Goal: Transaction & Acquisition: Book appointment/travel/reservation

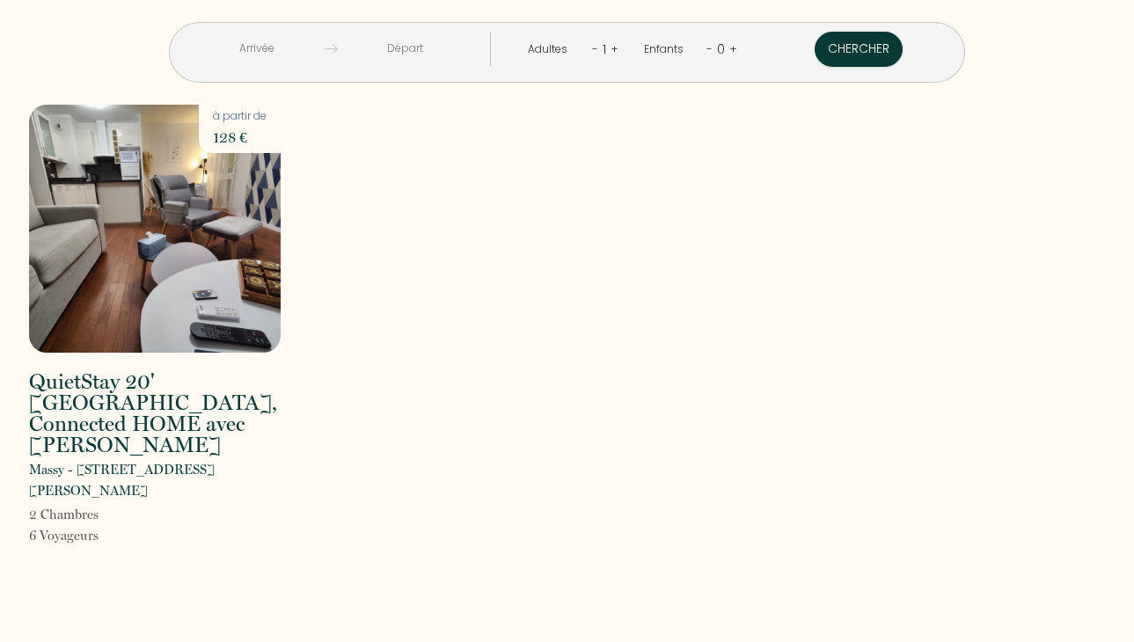
click at [317, 55] on input "text" at bounding box center [257, 49] width 135 height 34
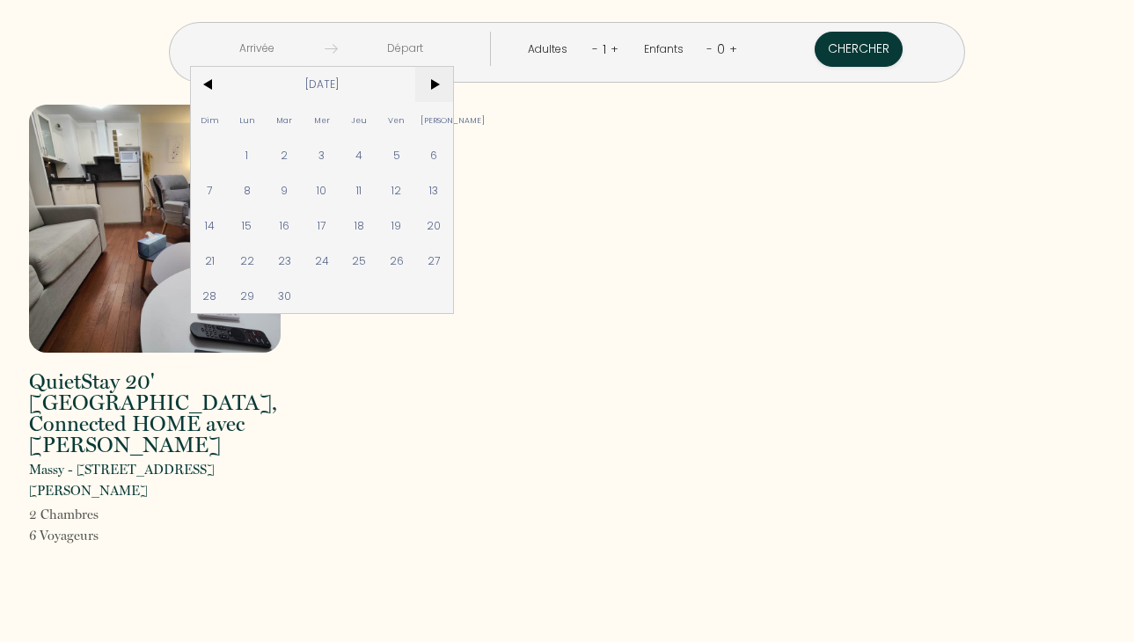
click at [453, 90] on span ">" at bounding box center [434, 84] width 38 height 35
click at [378, 197] on span "9" at bounding box center [360, 189] width 38 height 35
type input "Jeu [DATE]"
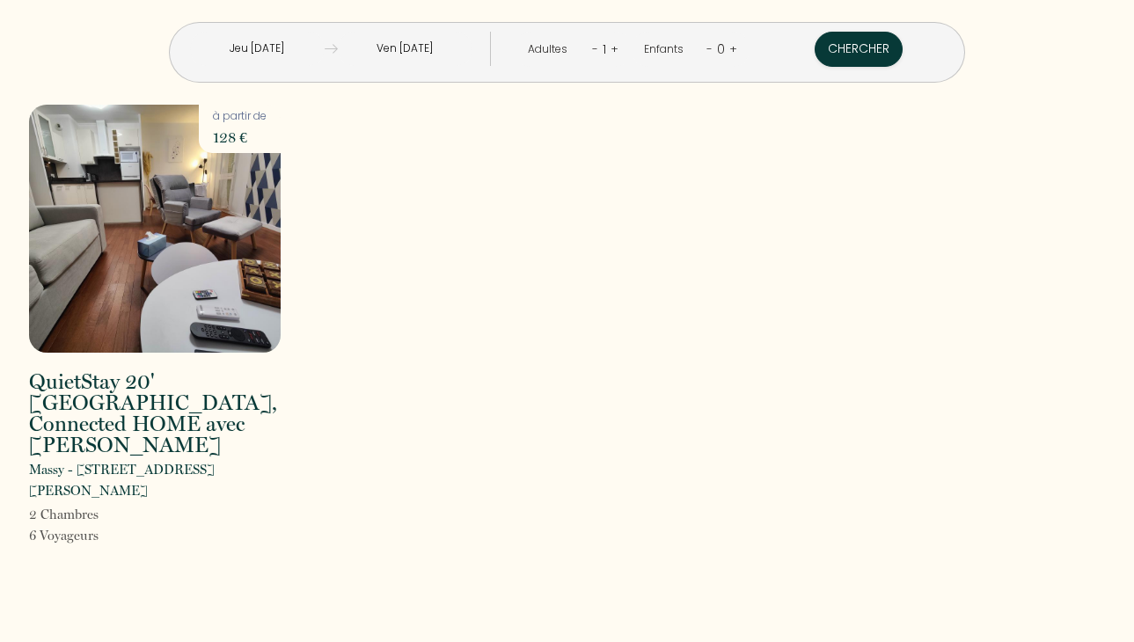
click at [455, 60] on input "Ven [DATE]" at bounding box center [405, 49] width 135 height 34
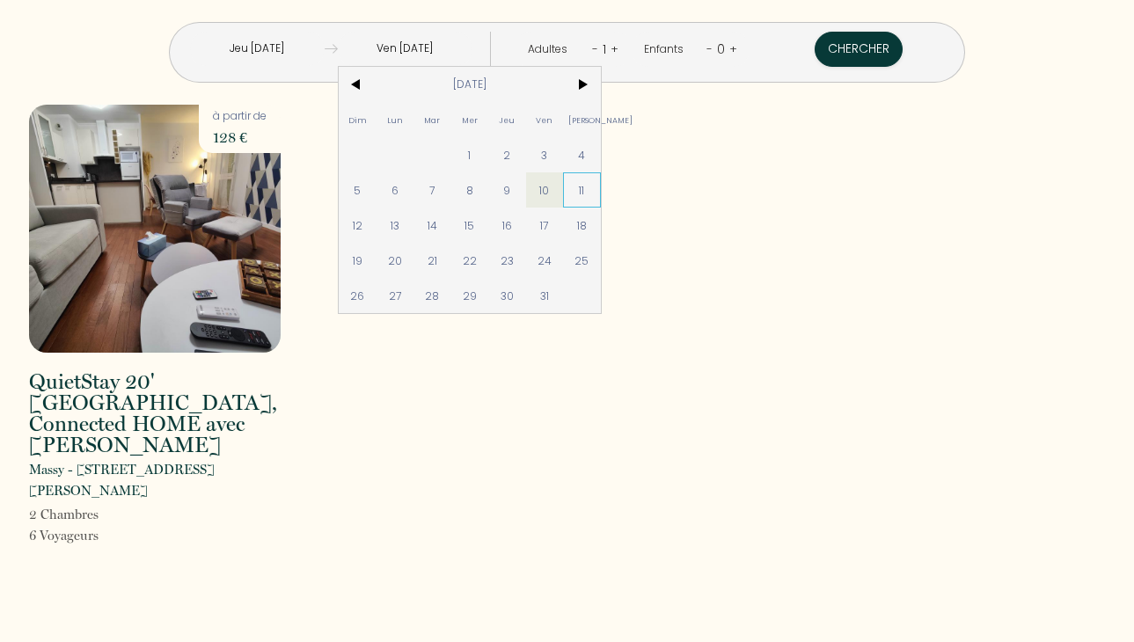
click at [601, 180] on span "11" at bounding box center [582, 189] width 38 height 35
type input "[PERSON_NAME] [DATE]"
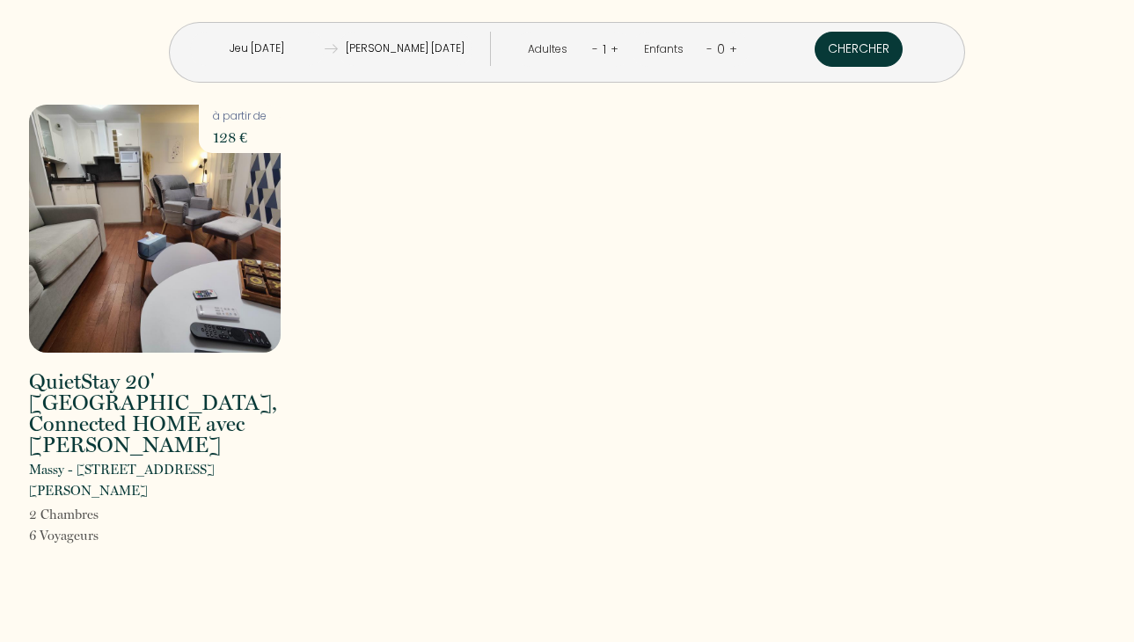
click at [815, 50] on button "Chercher" at bounding box center [859, 49] width 88 height 35
